Goal: Task Accomplishment & Management: Use online tool/utility

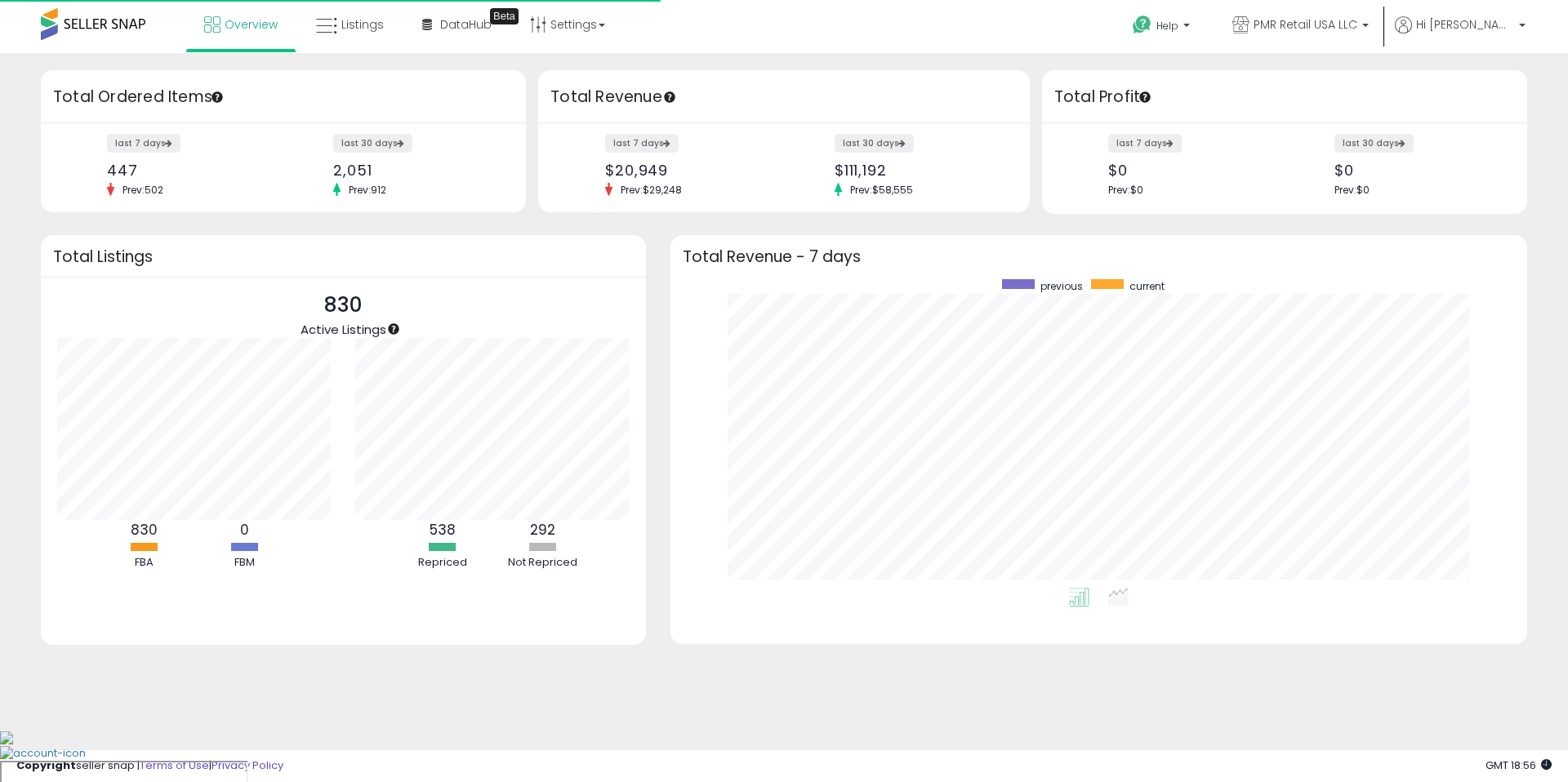
scroll to position [309, 824]
click at [349, 18] on span "Listings" at bounding box center [363, 25] width 43 height 17
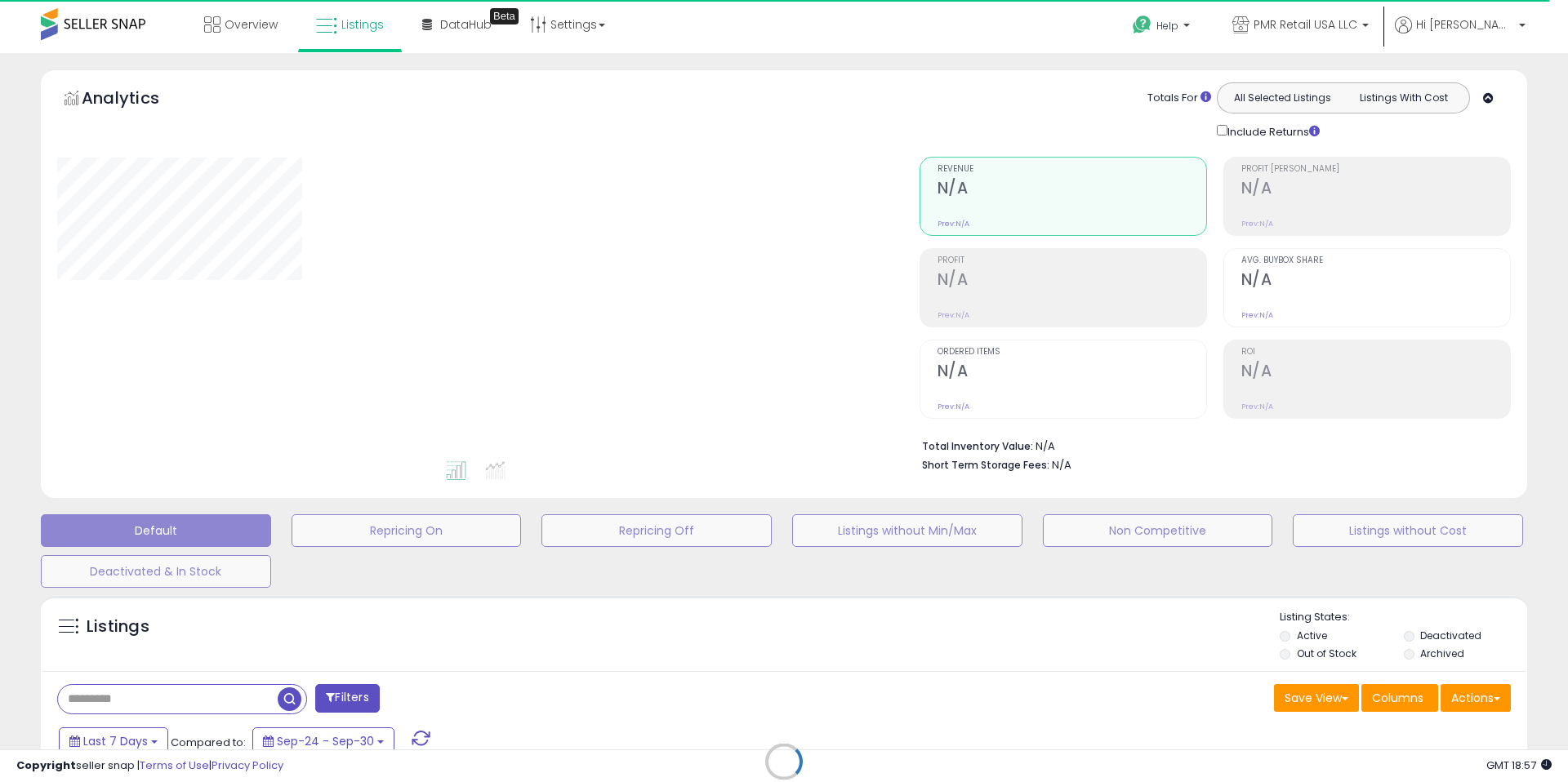
click at [1020, 100] on div "Totals For All Selected Listings Listings With Cost Include Returns" at bounding box center [1209, 112] width 580 height 58
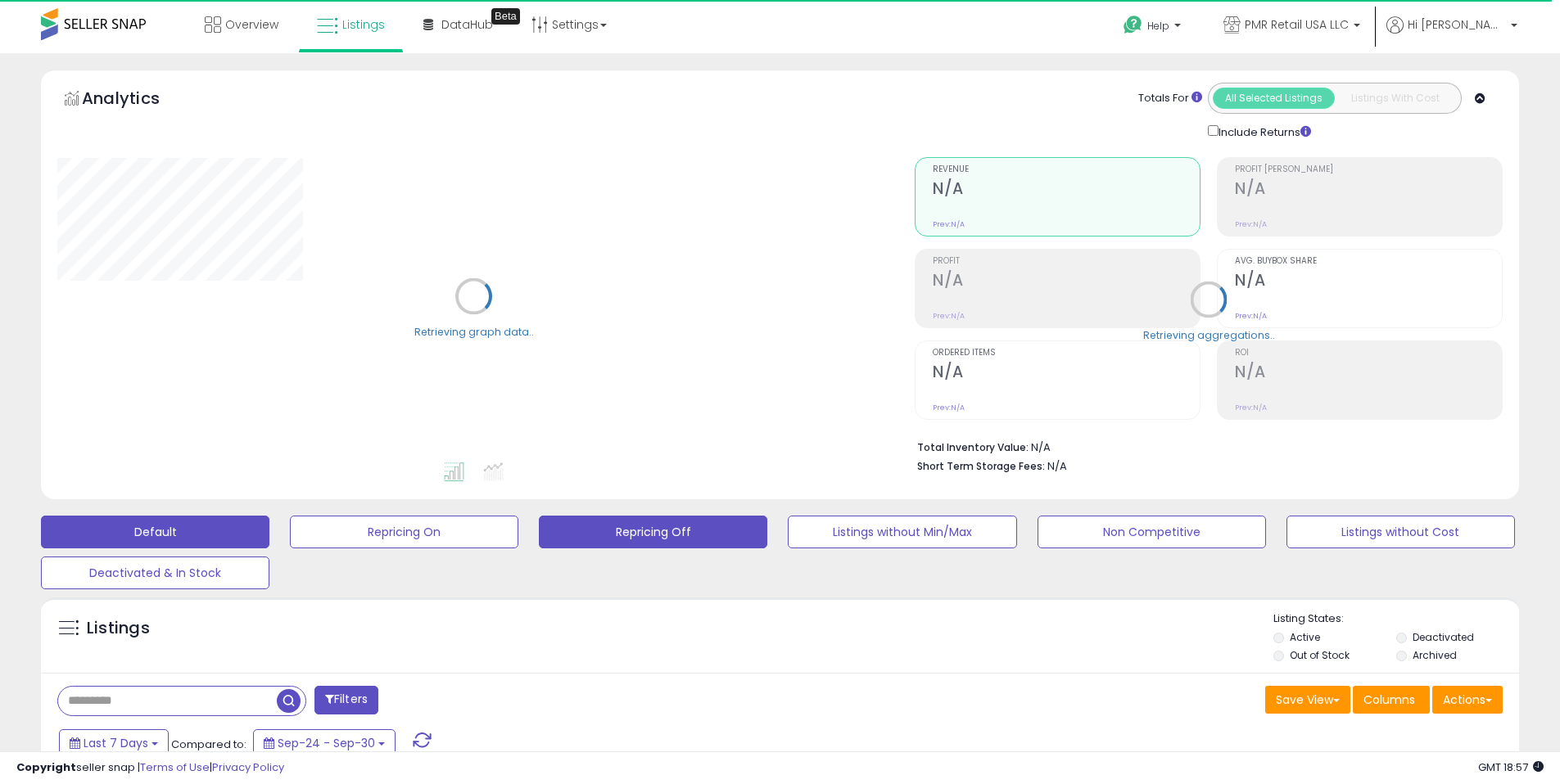
click at [697, 533] on button "Repricing Off" at bounding box center [653, 532] width 229 height 33
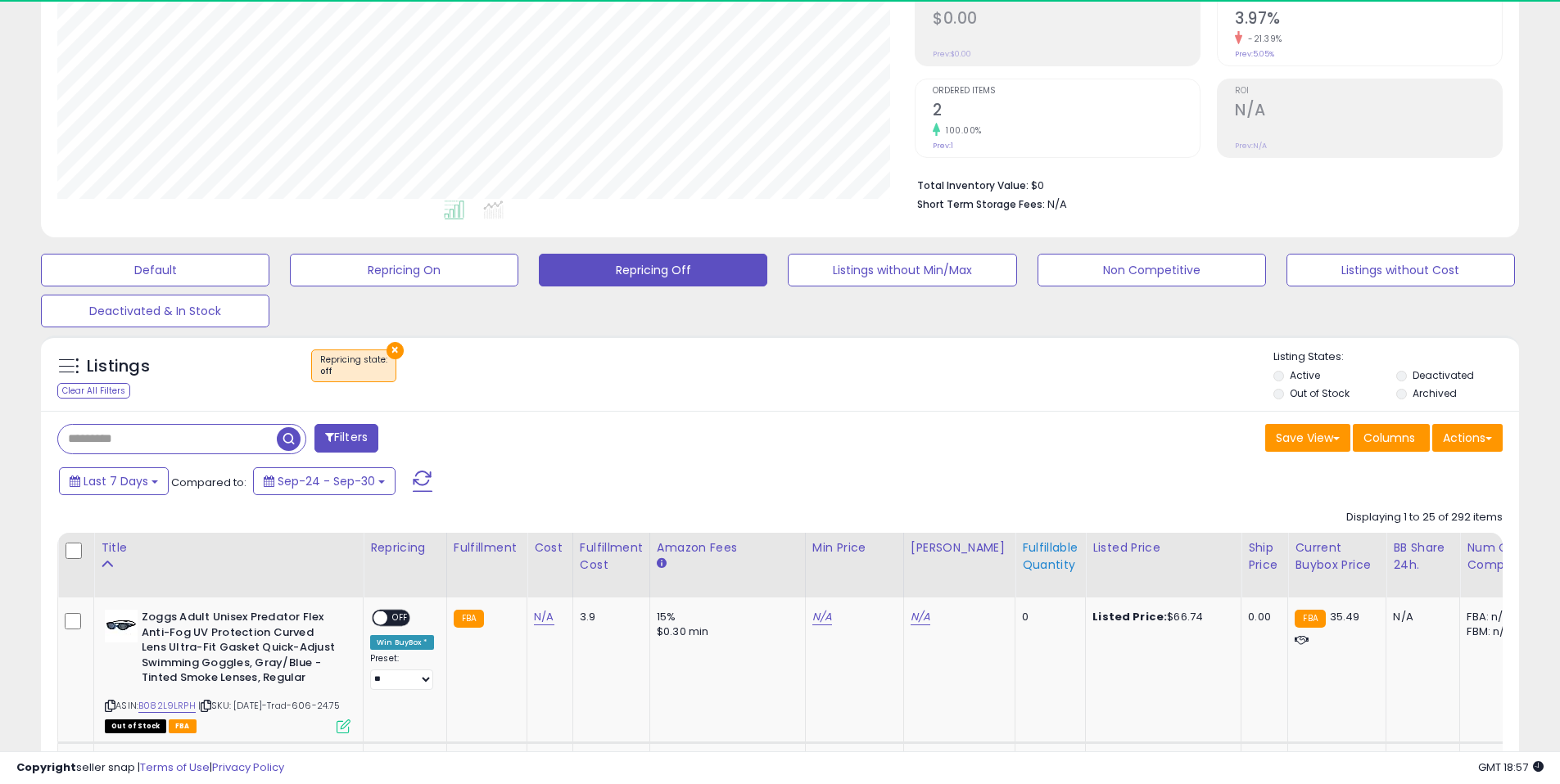
scroll to position [336, 858]
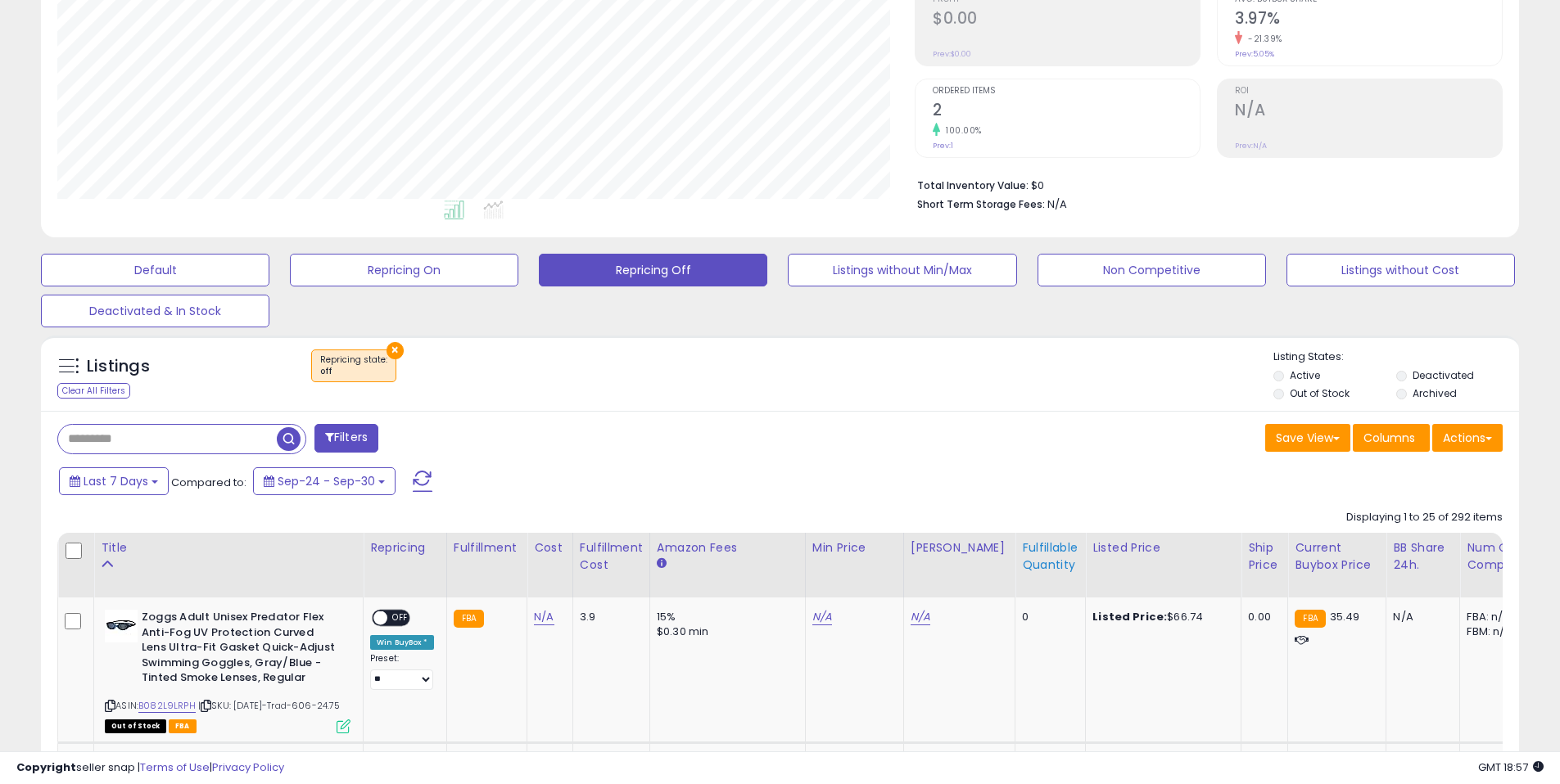
click at [1022, 560] on div "Fulfillable Quantity" at bounding box center [1050, 556] width 57 height 35
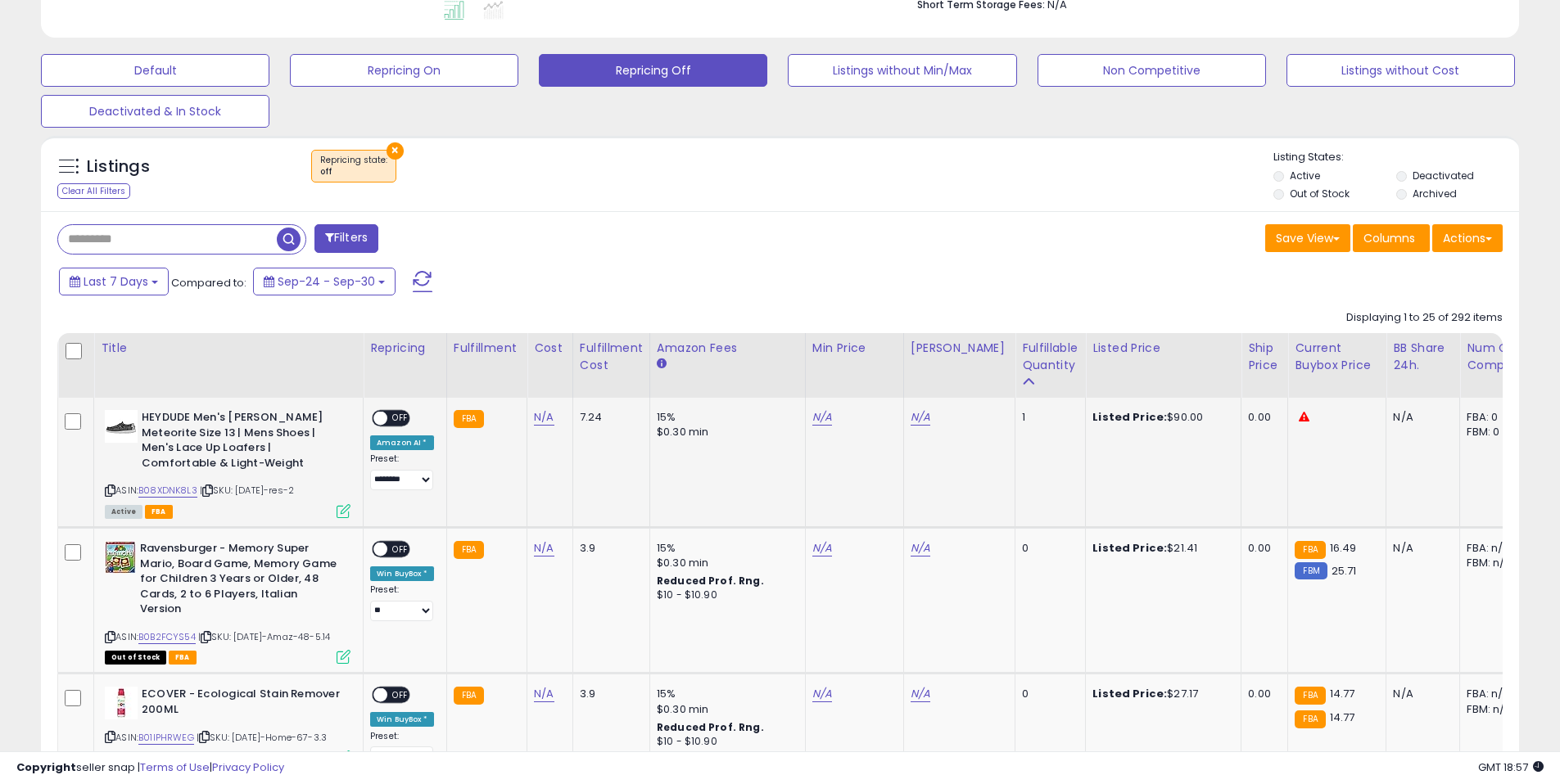
scroll to position [463, 0]
